Goal: Transaction & Acquisition: Book appointment/travel/reservation

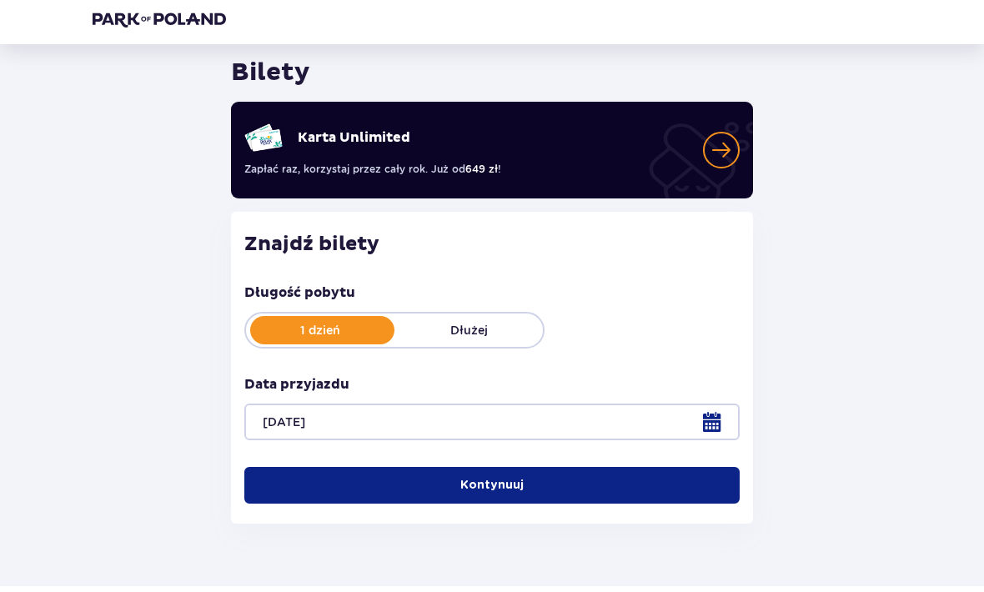
scroll to position [50, 0]
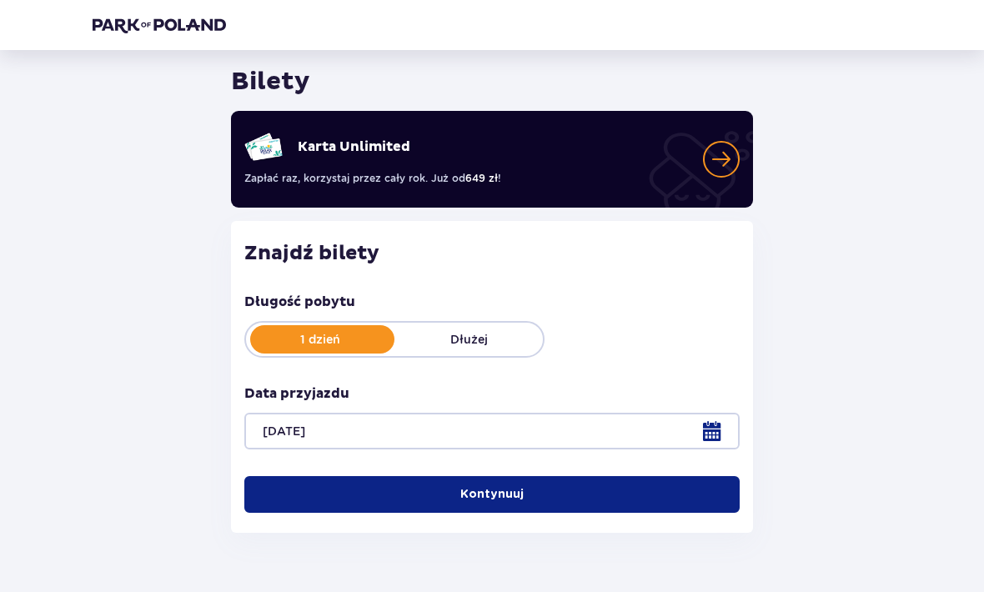
click at [658, 500] on button "Kontynuuj" at bounding box center [492, 495] width 496 height 37
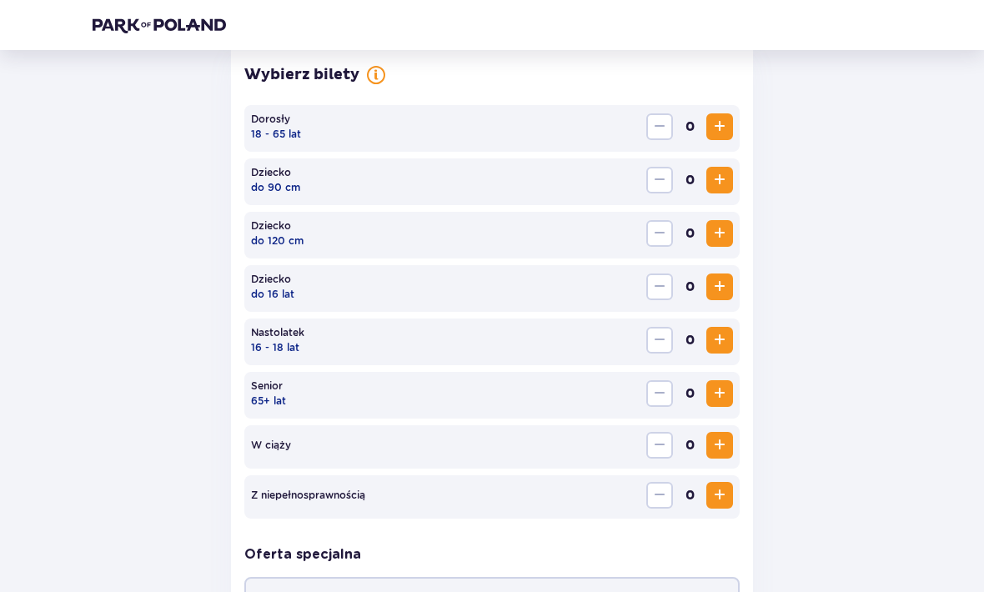
scroll to position [514, 0]
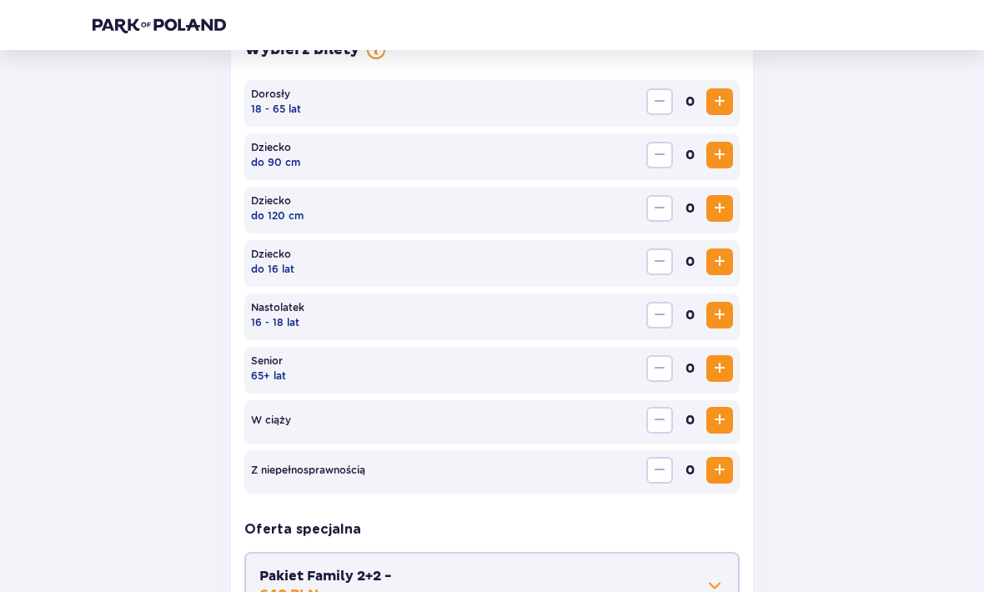
click at [719, 97] on span "Zwiększ" at bounding box center [720, 102] width 20 height 20
click at [720, 107] on span "Zwiększ" at bounding box center [720, 102] width 20 height 20
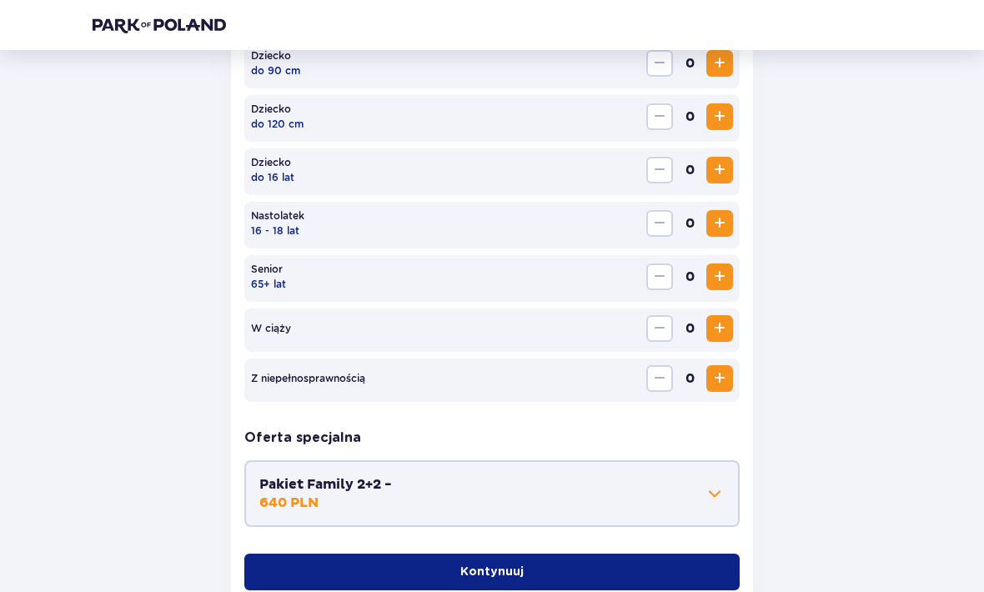
scroll to position [669, 0]
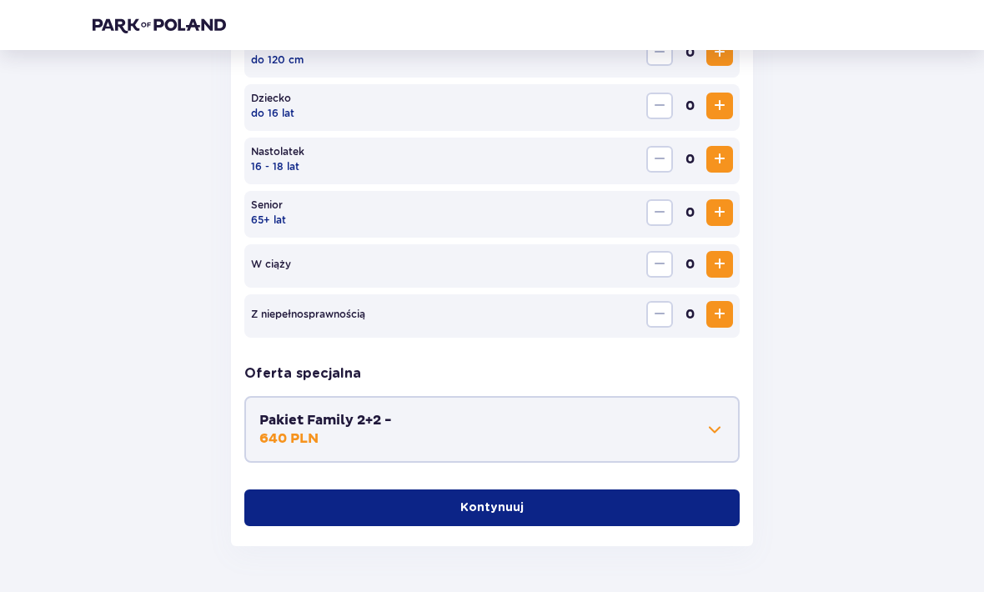
click at [617, 509] on button "Kontynuuj" at bounding box center [492, 509] width 496 height 37
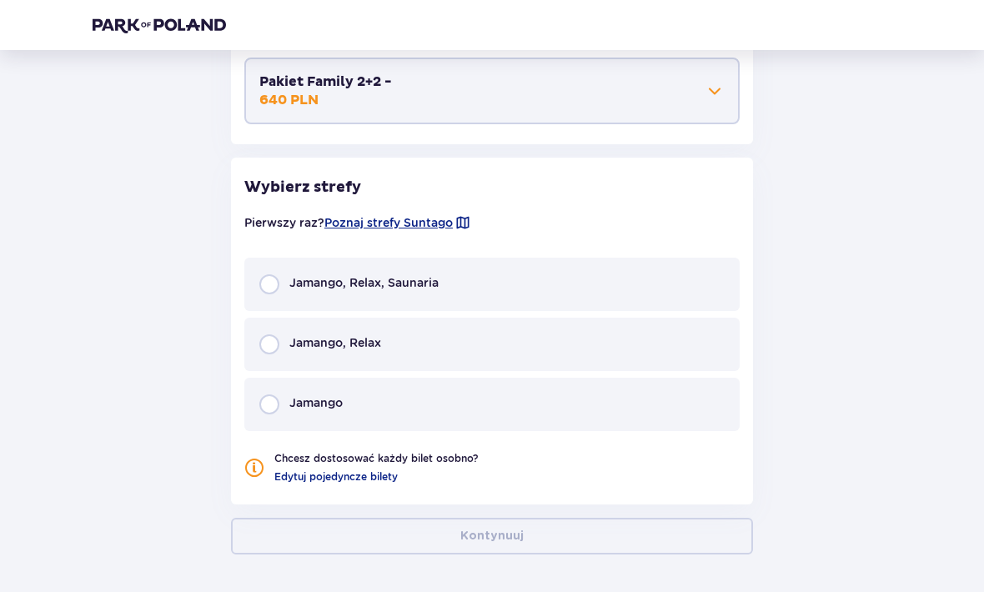
scroll to position [1016, 0]
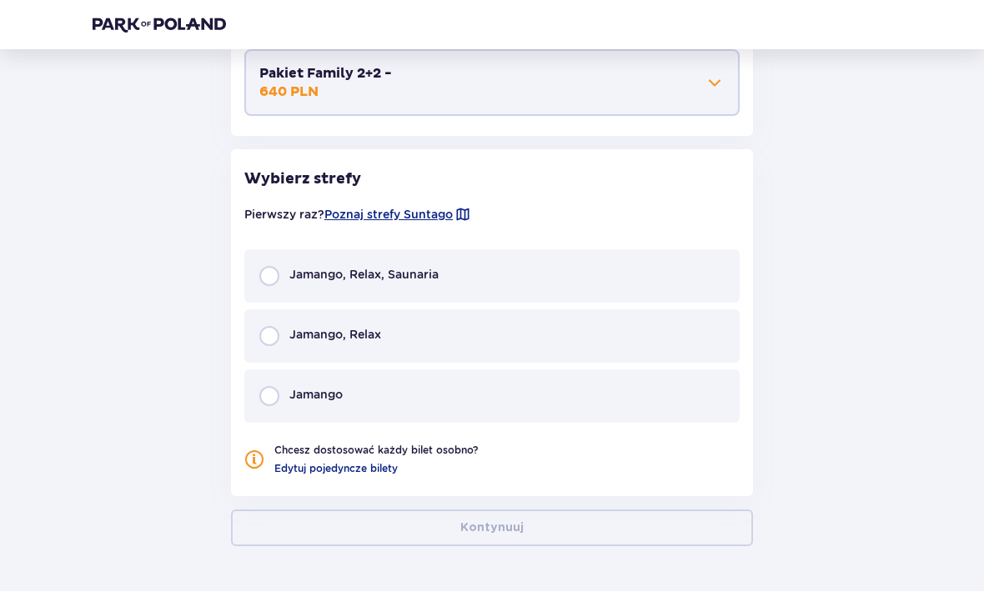
click at [272, 268] on input "radio" at bounding box center [269, 277] width 20 height 20
radio input "true"
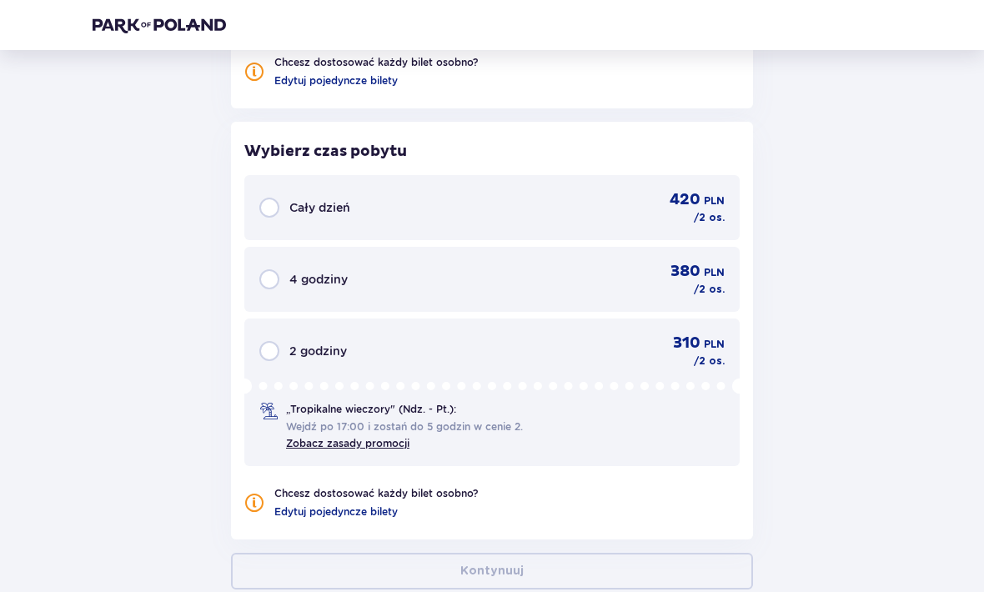
scroll to position [1448, 0]
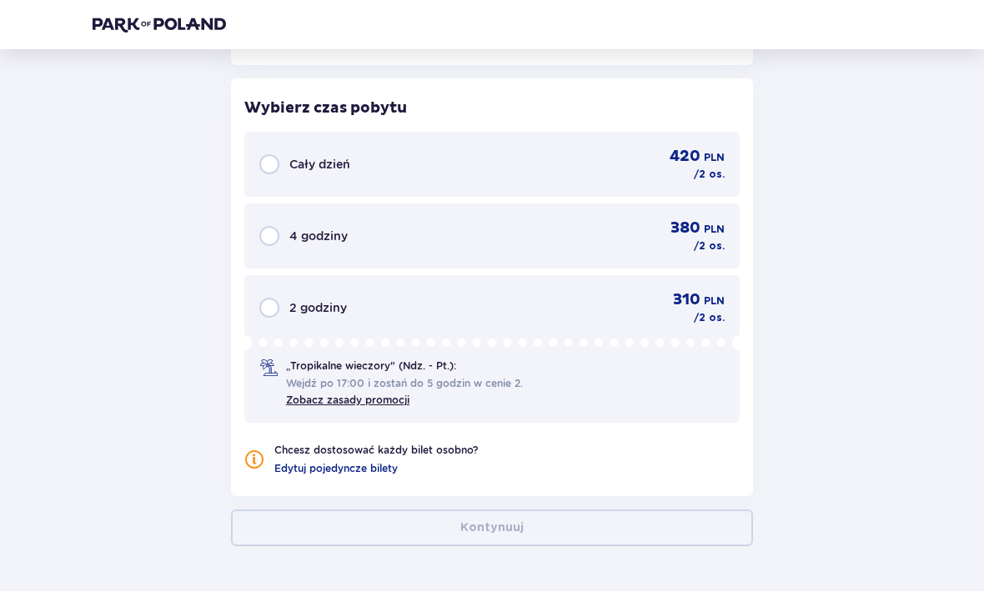
click at [268, 163] on input "radio" at bounding box center [269, 165] width 20 height 20
radio input "true"
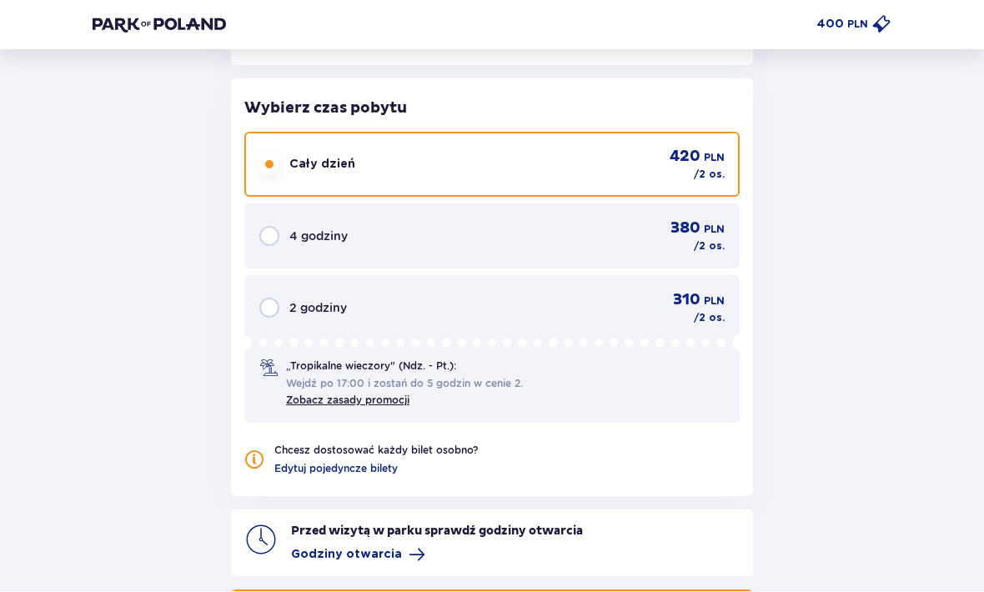
scroll to position [1528, 0]
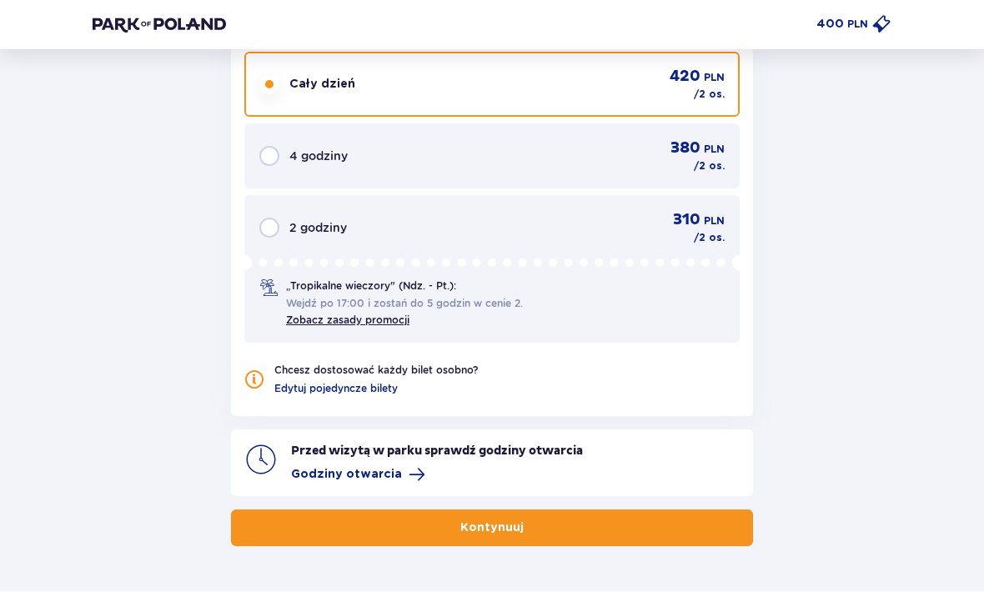
click at [515, 528] on p "Kontynuuj" at bounding box center [492, 529] width 63 height 17
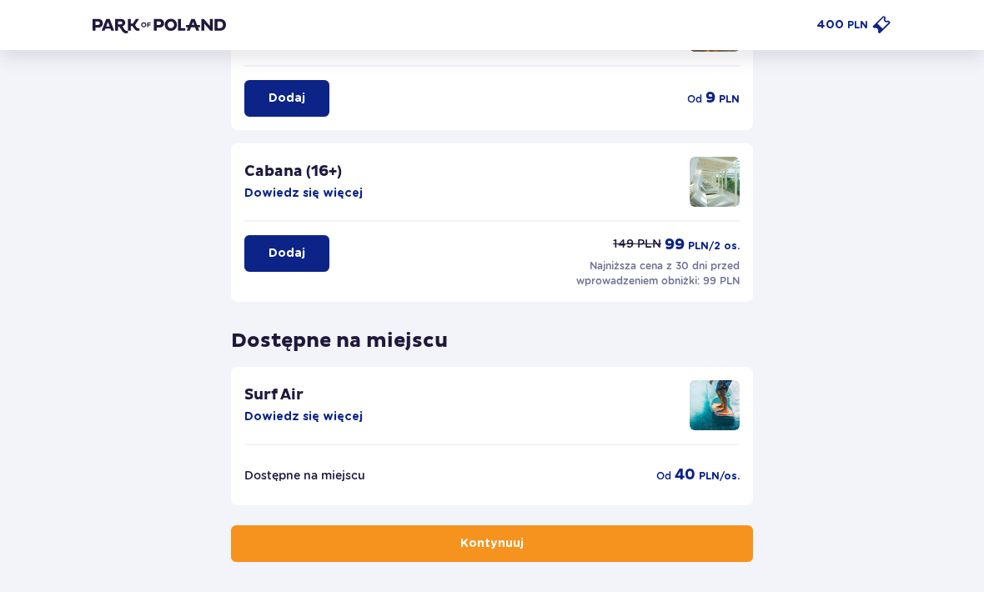
scroll to position [345, 0]
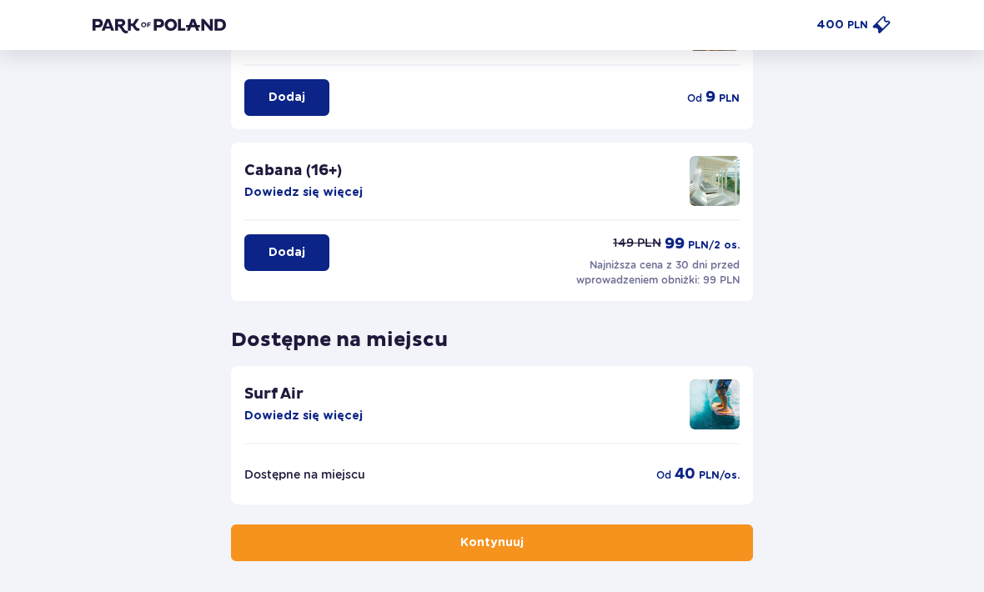
click at [714, 416] on img at bounding box center [715, 405] width 50 height 50
click at [691, 418] on img at bounding box center [715, 405] width 50 height 50
click at [713, 412] on img at bounding box center [715, 405] width 50 height 50
click at [309, 390] on div "Surf Air Dowiedz się więcej" at bounding box center [303, 405] width 118 height 40
click at [338, 413] on button "Dowiedz się więcej" at bounding box center [303, 416] width 118 height 17
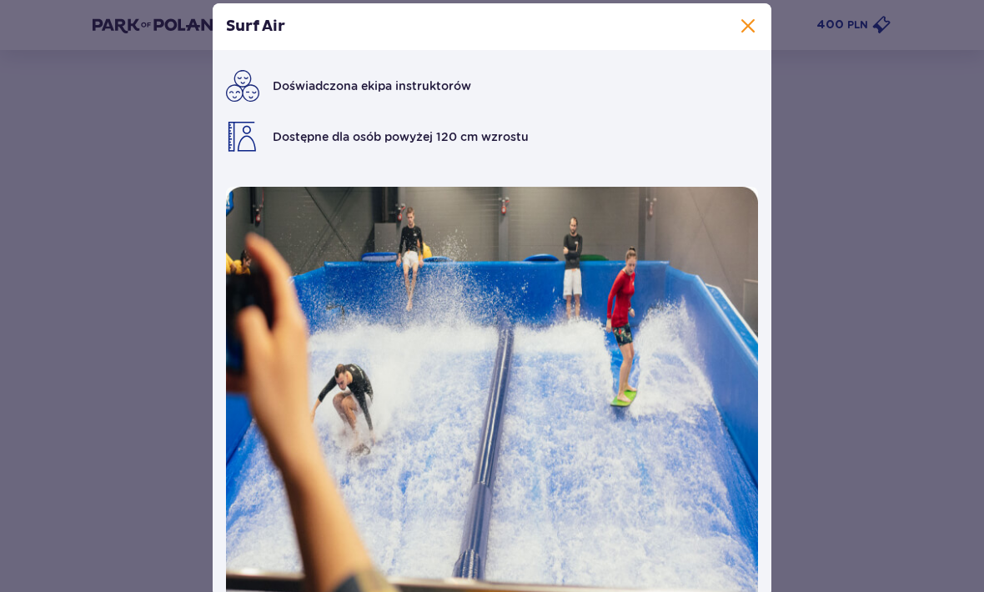
click at [743, 37] on span at bounding box center [748, 27] width 20 height 20
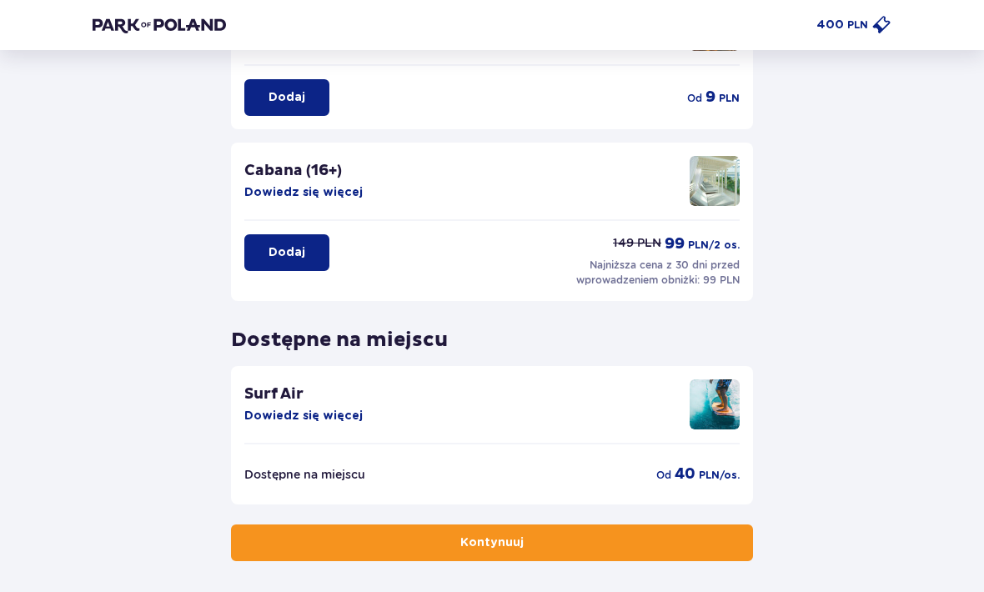
click at [600, 546] on button "Kontynuuj" at bounding box center [492, 543] width 522 height 37
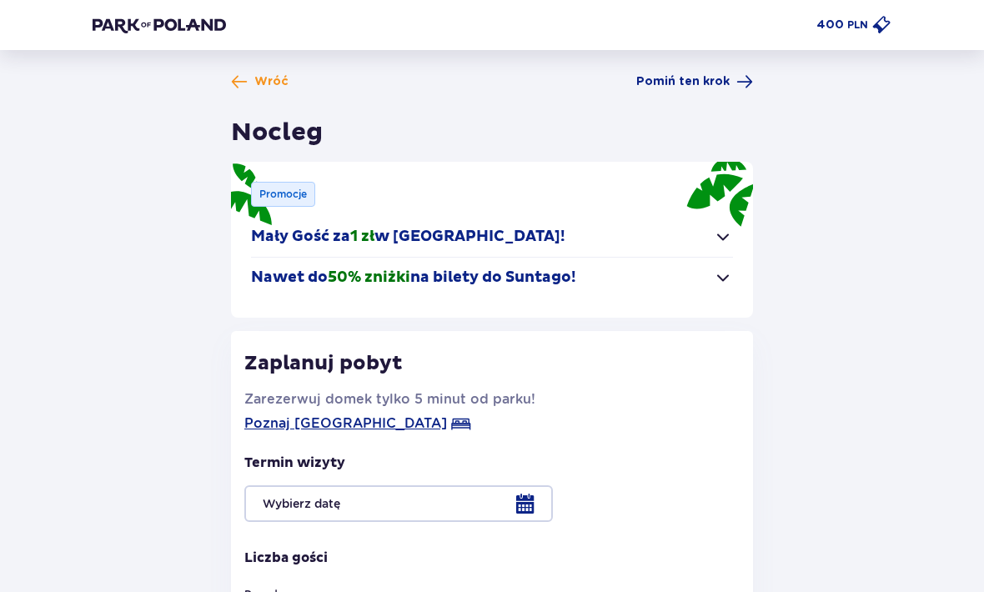
click at [727, 78] on span "Pomiń ten krok" at bounding box center [683, 81] width 93 height 17
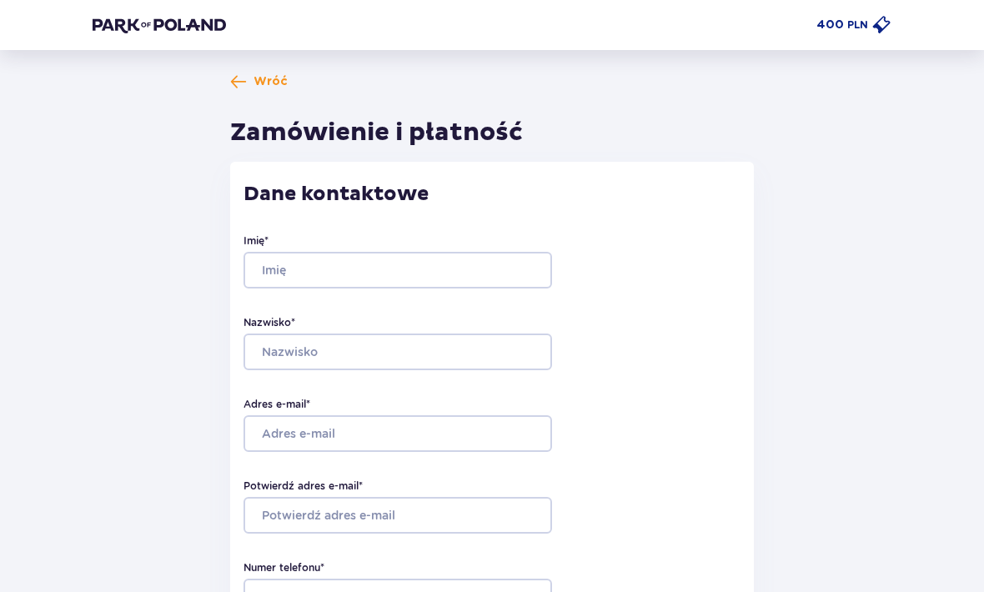
click at [238, 87] on span at bounding box center [238, 81] width 17 height 17
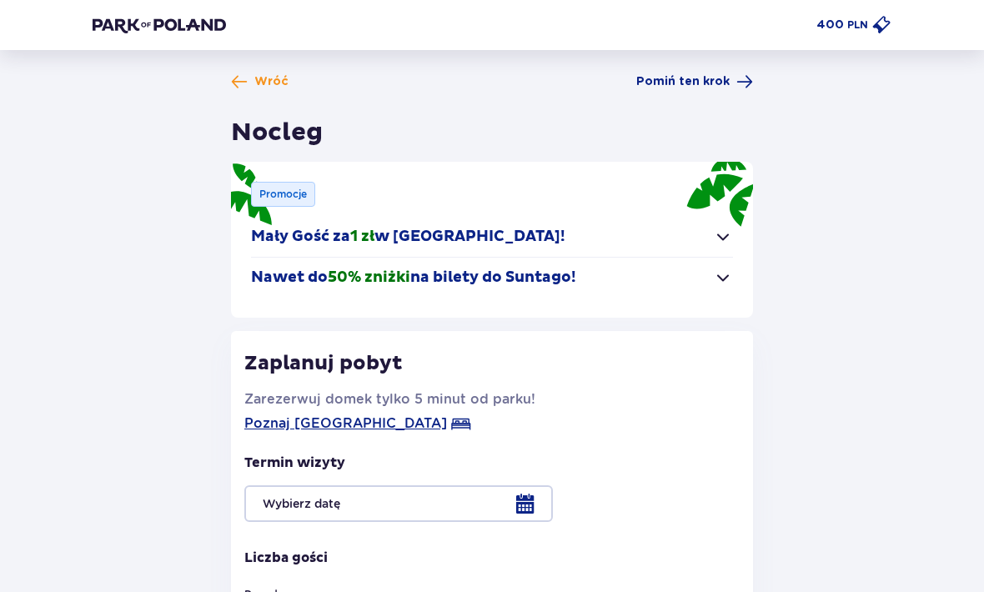
click at [251, 83] on span "Wróć" at bounding box center [260, 81] width 58 height 17
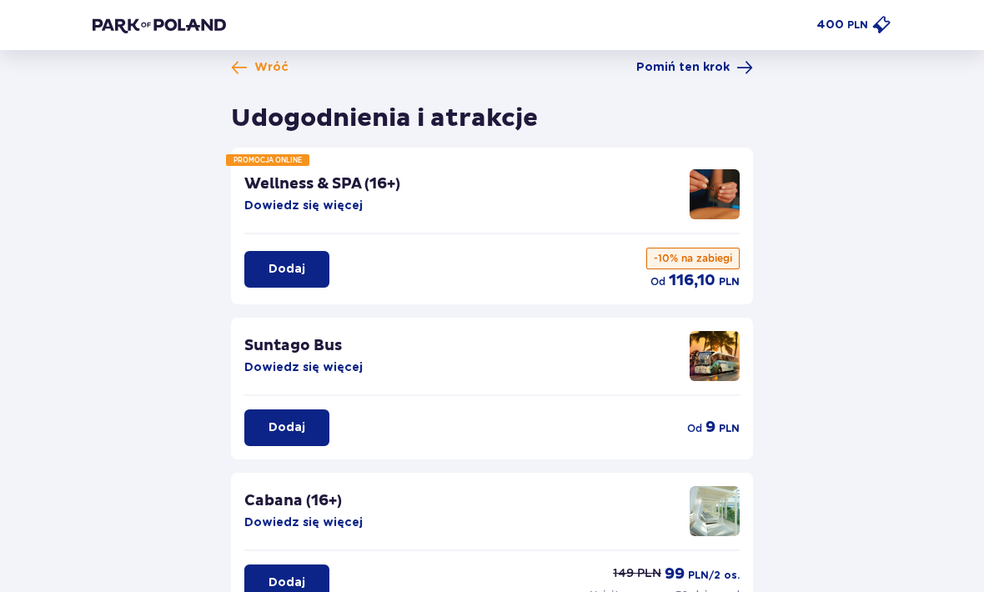
scroll to position [13, 0]
click at [239, 72] on span at bounding box center [239, 68] width 17 height 17
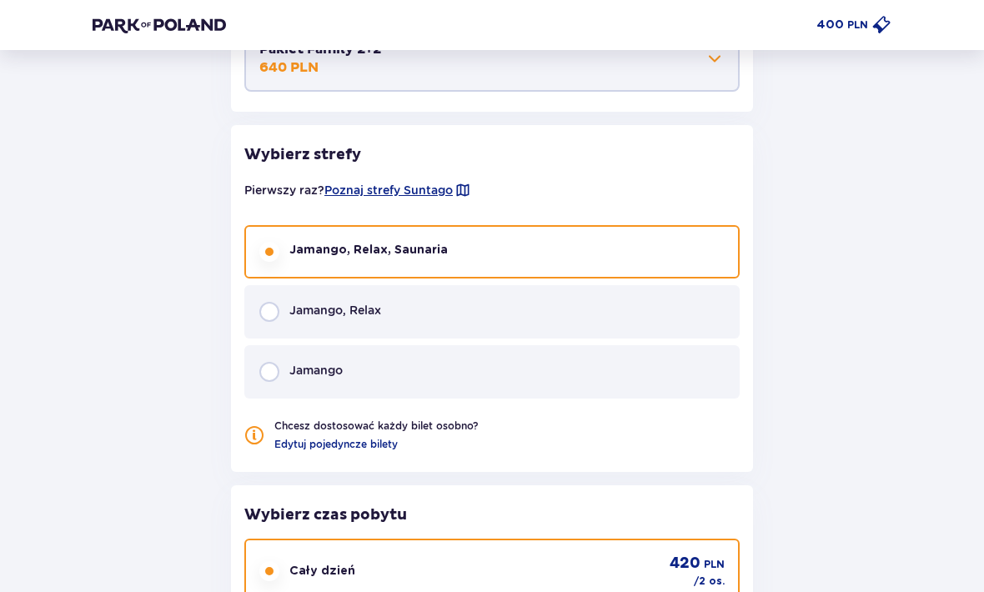
scroll to position [1040, 0]
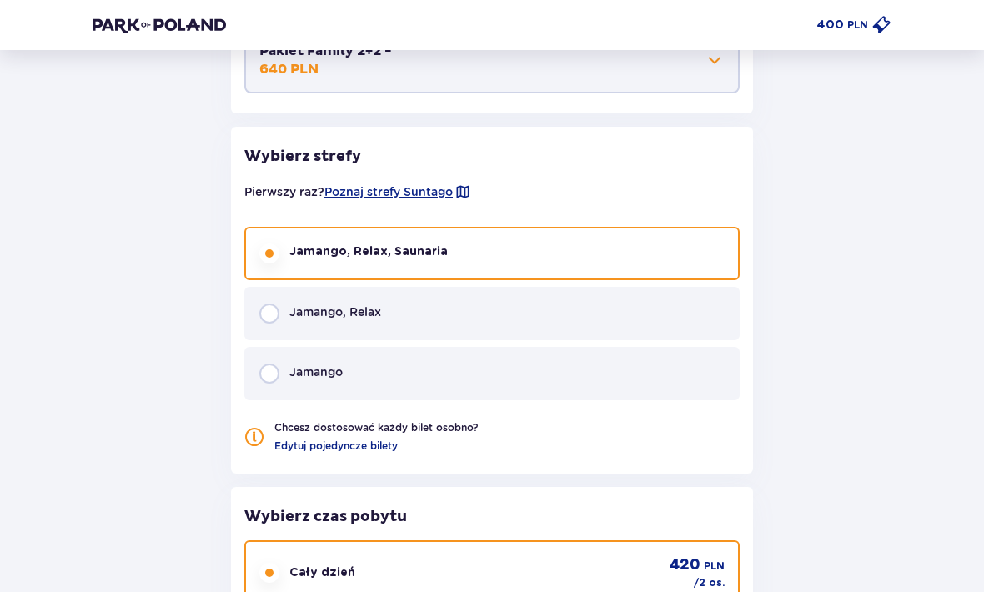
click at [446, 196] on span "Poznaj strefy Suntago" at bounding box center [389, 192] width 128 height 17
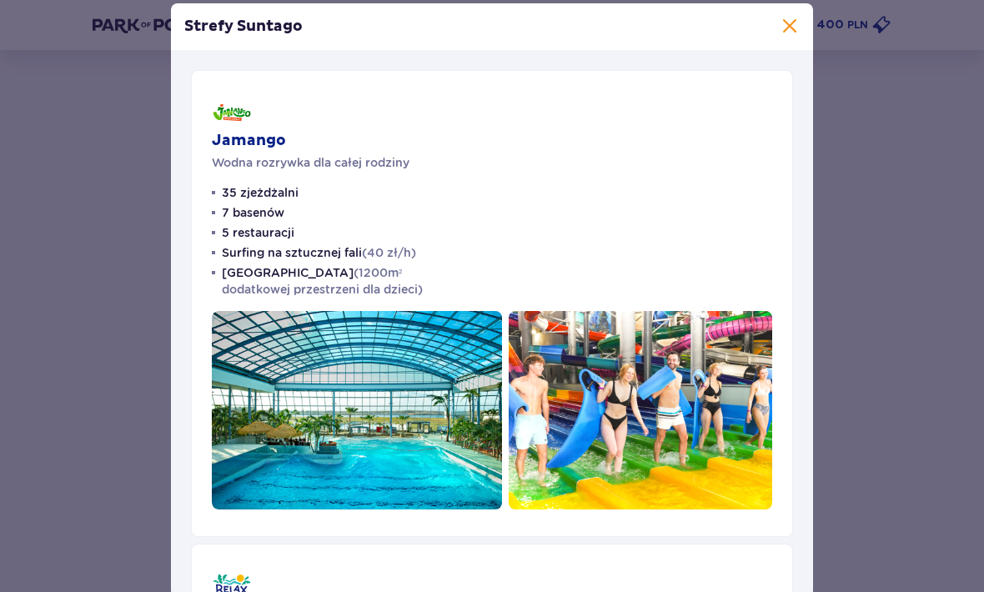
click at [793, 37] on span at bounding box center [790, 27] width 20 height 20
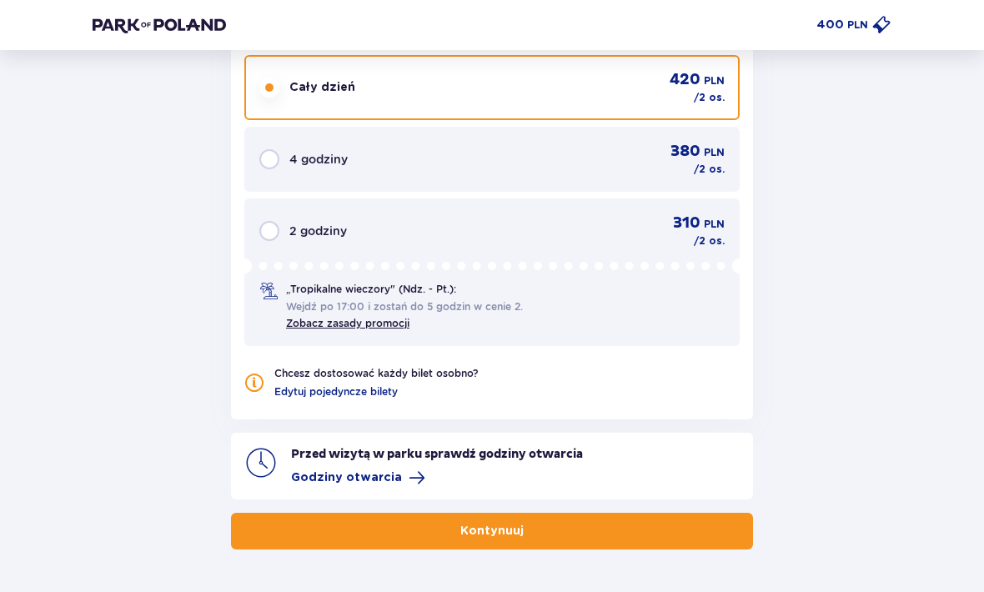
scroll to position [1528, 0]
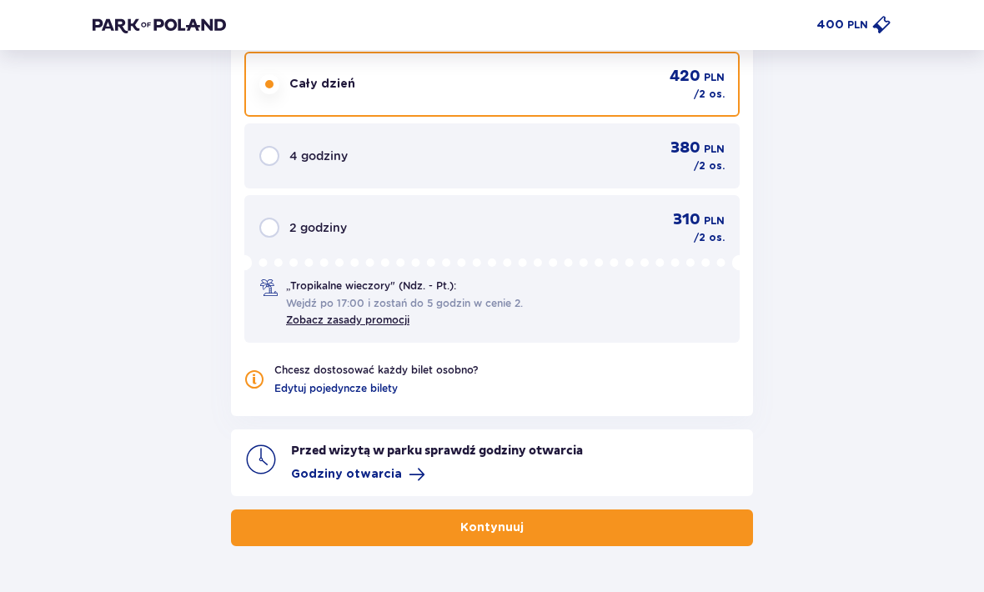
click at [398, 467] on span "Godziny otwarcia" at bounding box center [358, 475] width 134 height 17
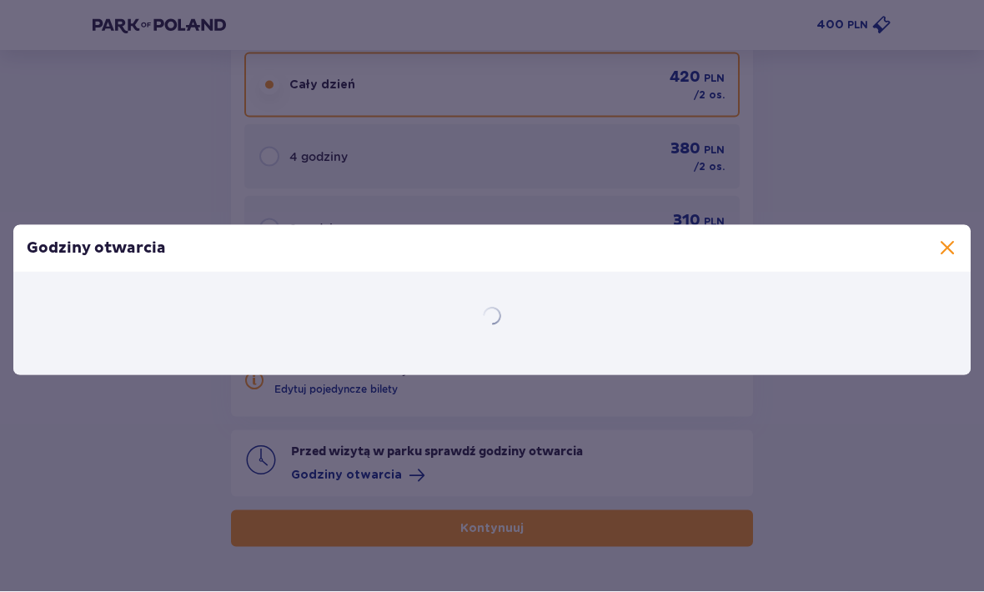
scroll to position [1528, 0]
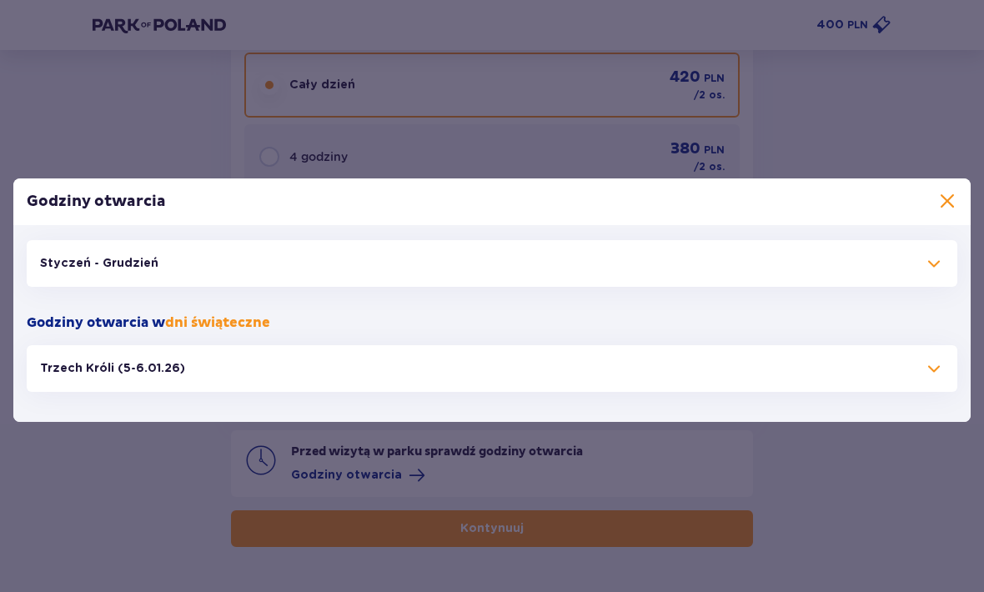
click at [589, 269] on button "Styczeń - Grudzień" at bounding box center [492, 263] width 931 height 47
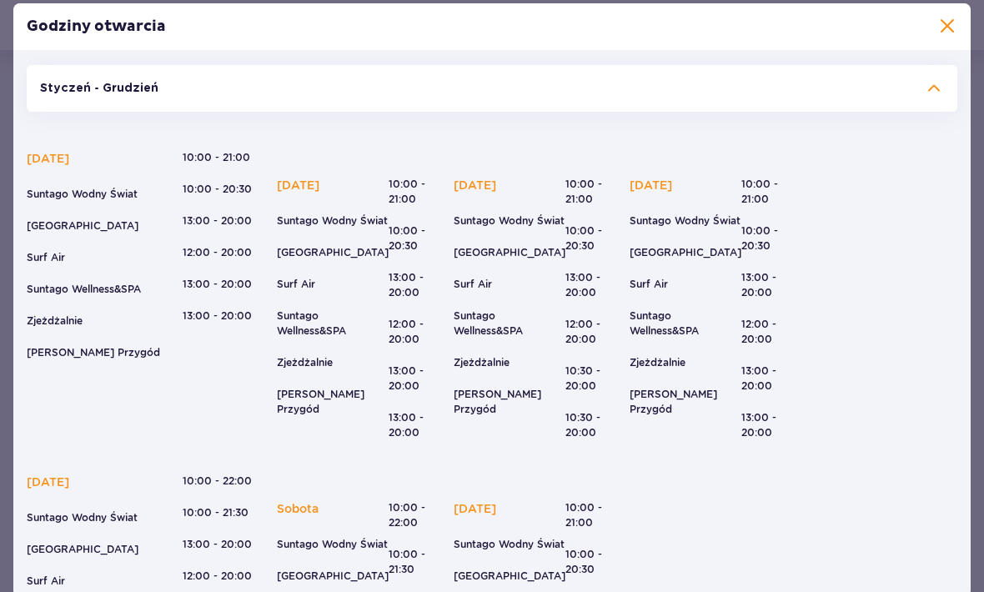
click at [940, 50] on div "Godziny otwarcia" at bounding box center [492, 26] width 958 height 47
click at [944, 37] on span at bounding box center [948, 27] width 20 height 20
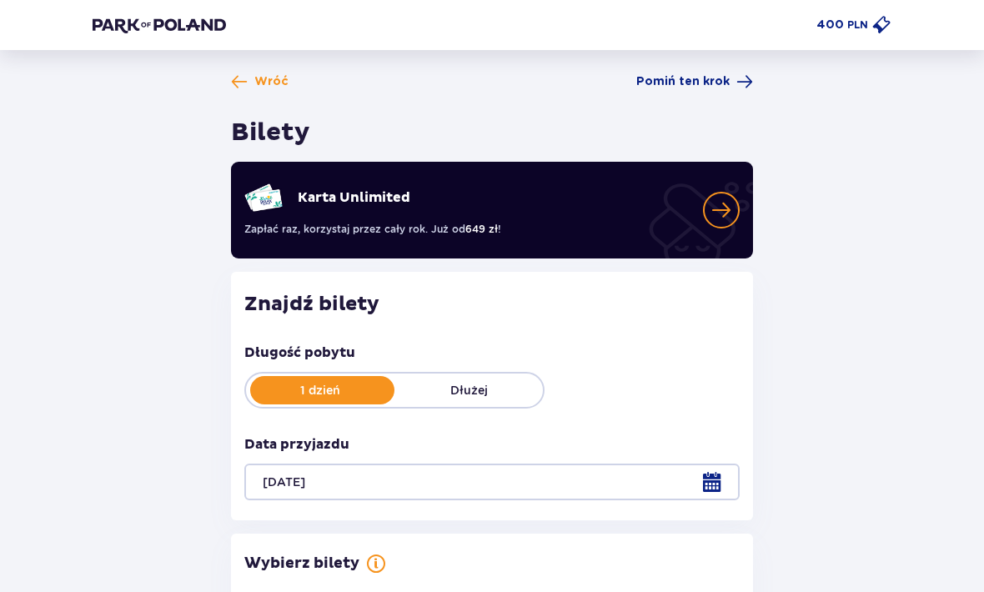
click at [263, 78] on span "Wróć" at bounding box center [271, 81] width 34 height 17
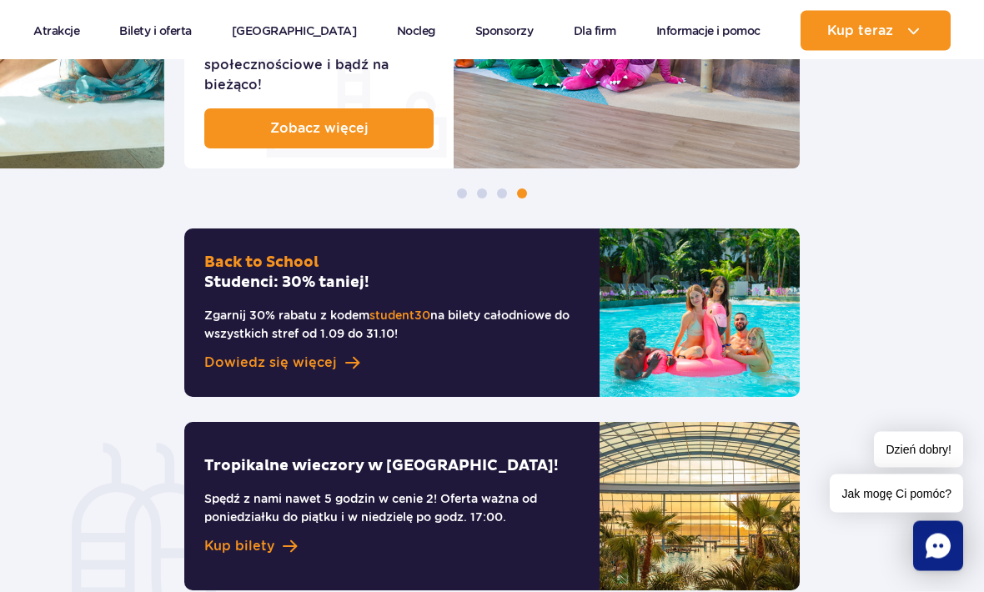
scroll to position [1377, 0]
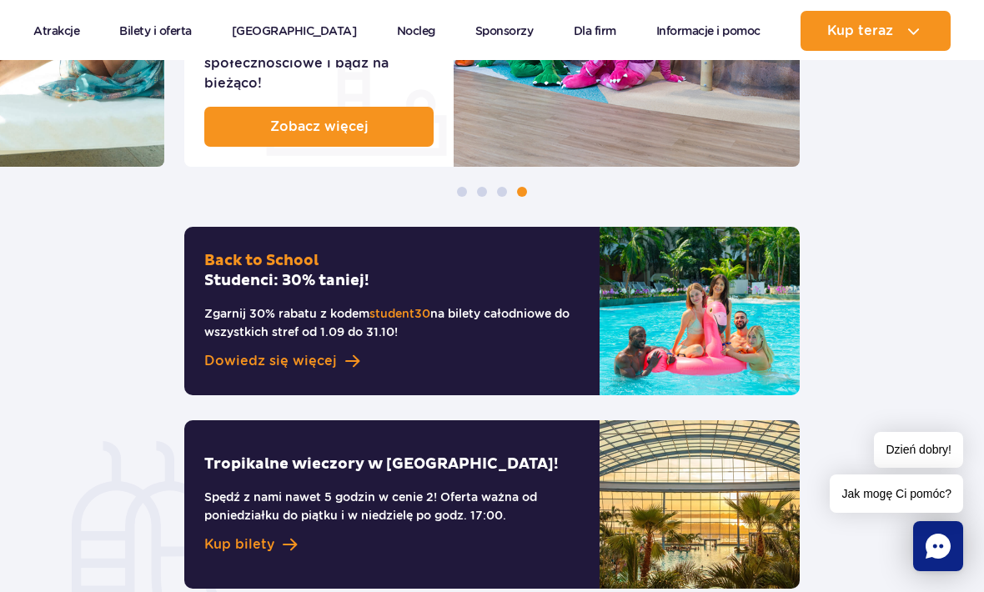
click at [394, 307] on span "student30" at bounding box center [400, 313] width 61 height 13
click at [226, 351] on span "Dowiedz się więcej" at bounding box center [270, 361] width 133 height 20
